Goal: Task Accomplishment & Management: Complete application form

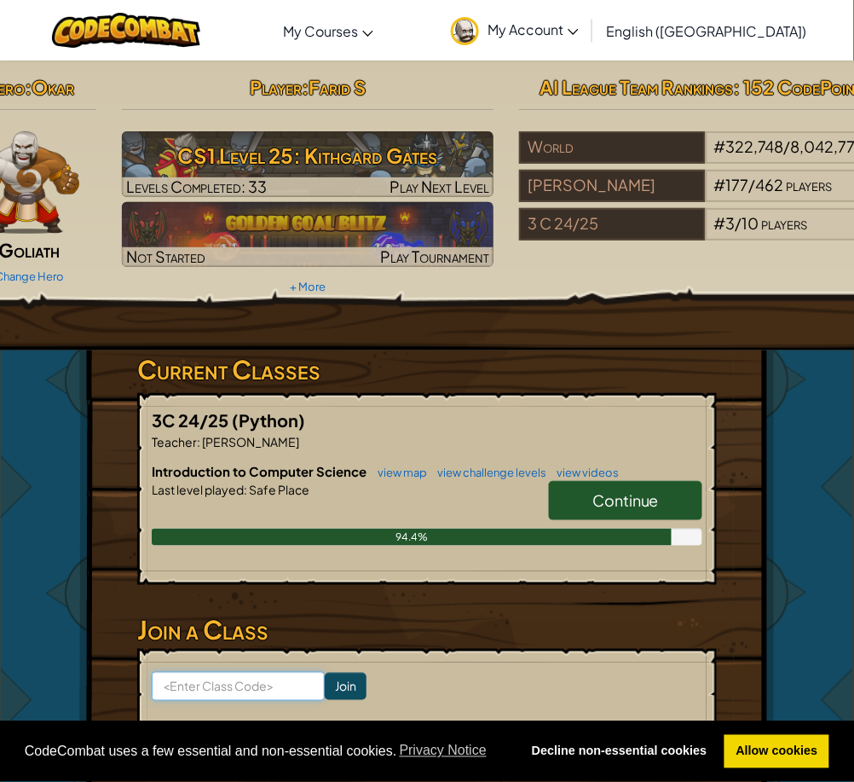
click at [266, 686] on input at bounding box center [238, 686] width 173 height 29
paste input "Moonsharptooth"
type input "Moonsharptooth"
click at [328, 690] on input "Join" at bounding box center [346, 686] width 42 height 27
